Goal: Check status

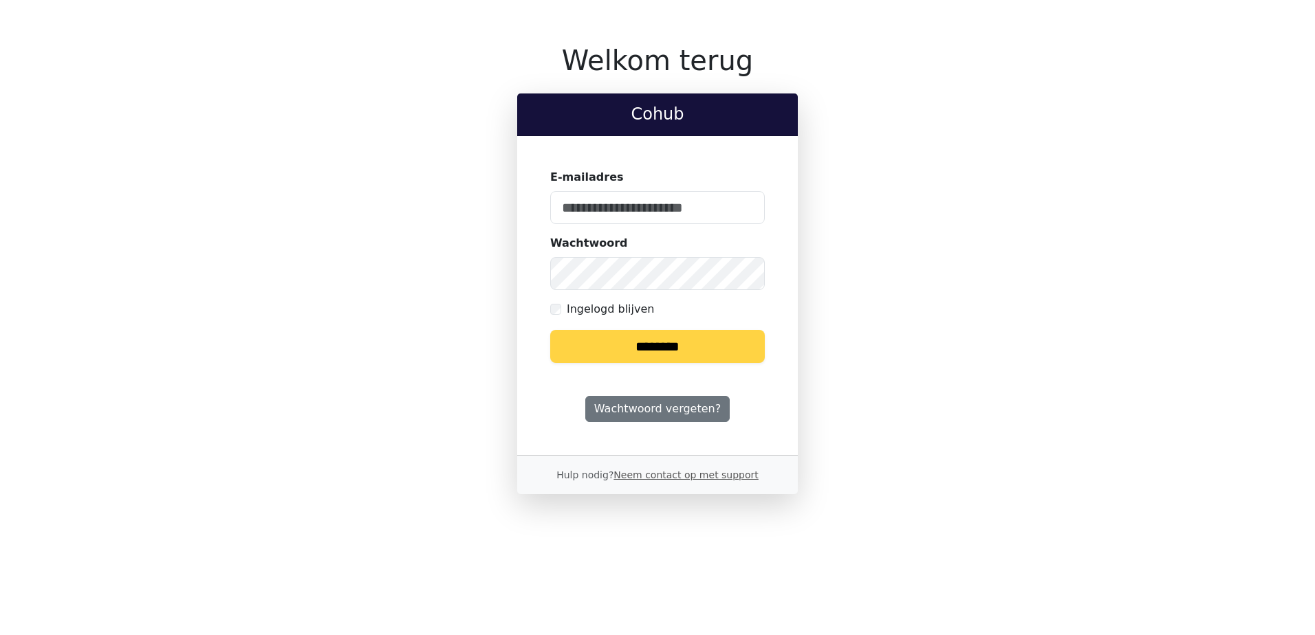
type input "**********"
click at [686, 345] on input "********" at bounding box center [657, 346] width 215 height 33
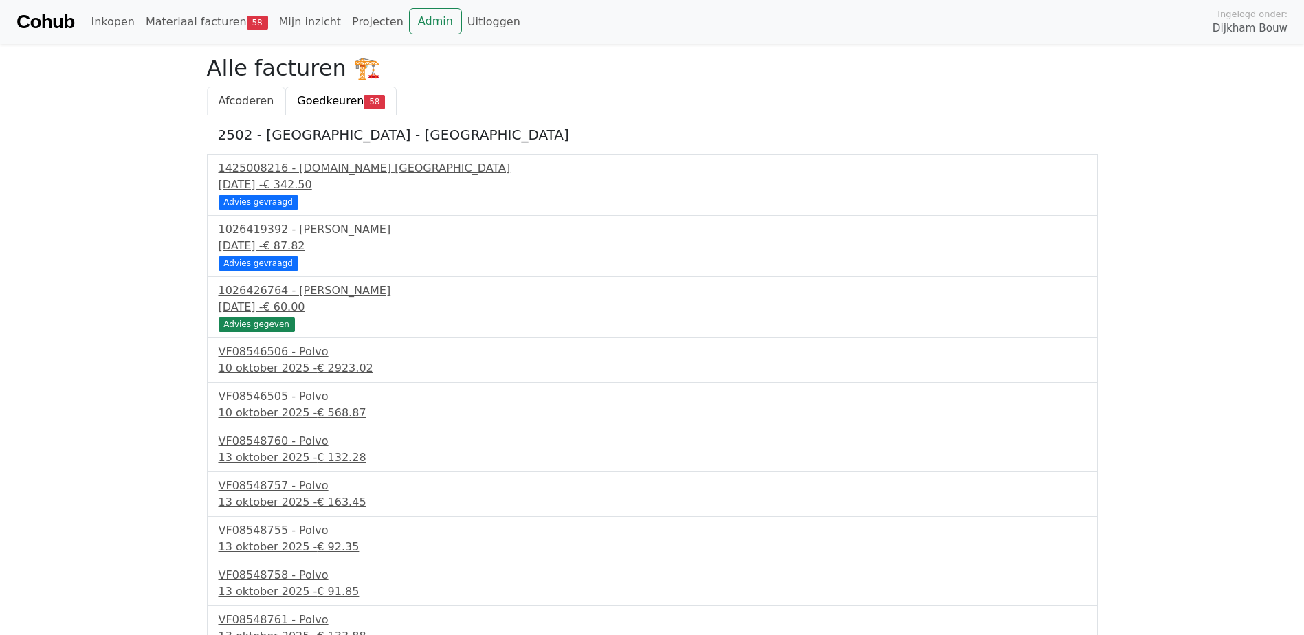
click at [241, 109] on link "Afcoderen" at bounding box center [246, 101] width 79 height 29
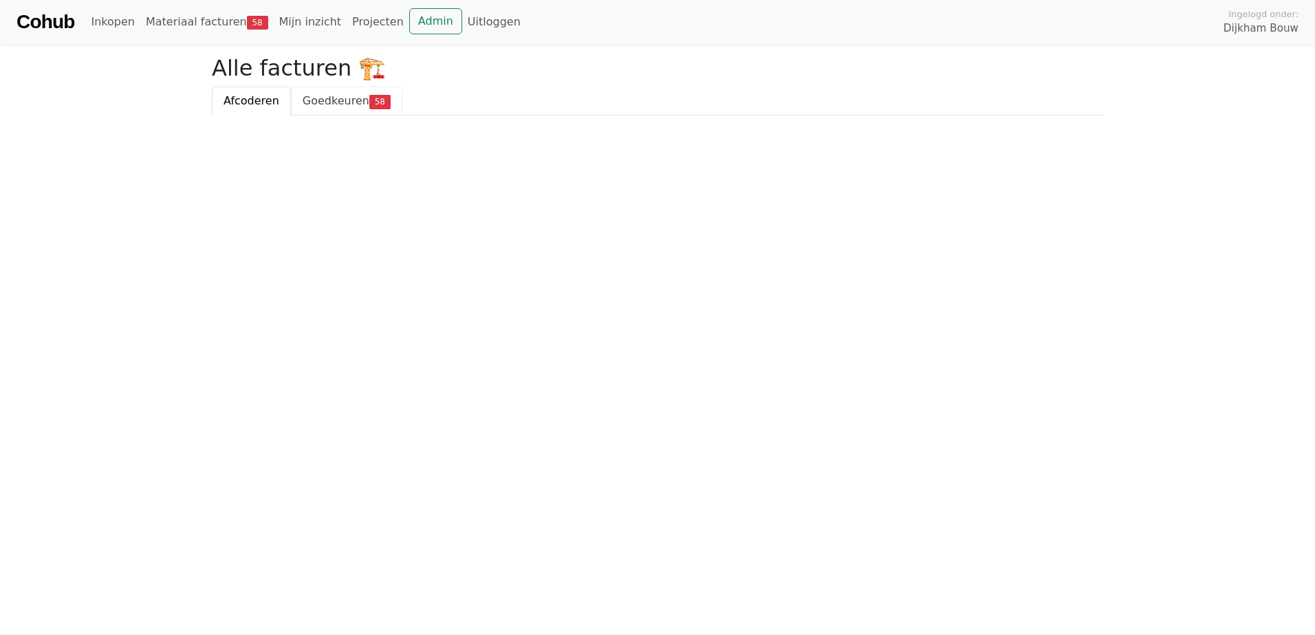
click at [369, 107] on span "58" at bounding box center [379, 102] width 21 height 14
